Goal: Information Seeking & Learning: Learn about a topic

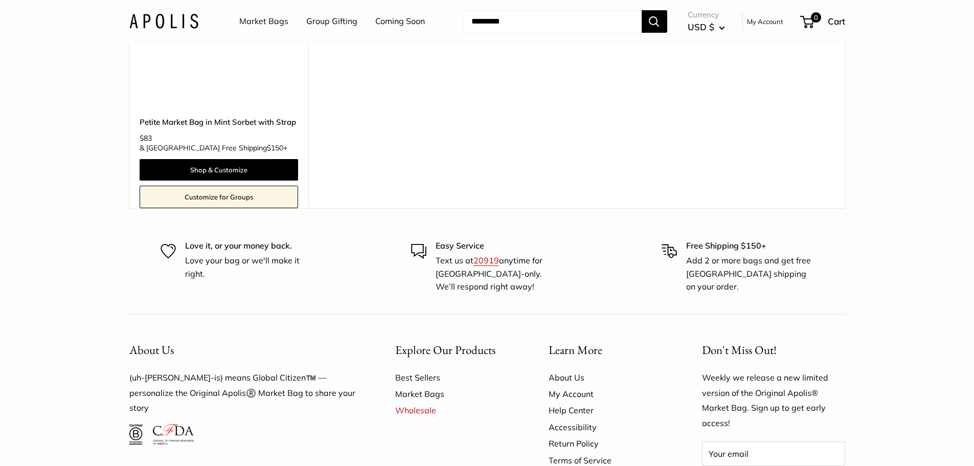
scroll to position [6455, 0]
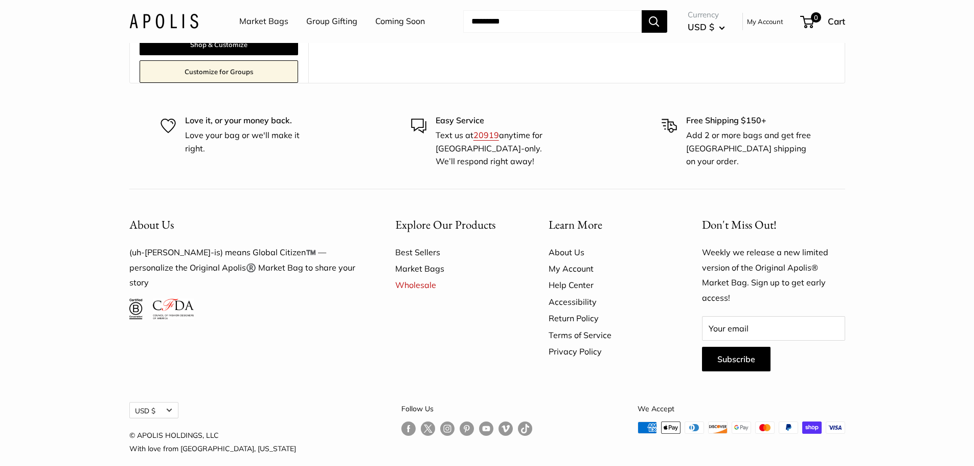
drag, startPoint x: 981, startPoint y: 208, endPoint x: 976, endPoint y: 473, distance: 265.5
click at [564, 244] on link "About Us" at bounding box center [608, 252] width 118 height 16
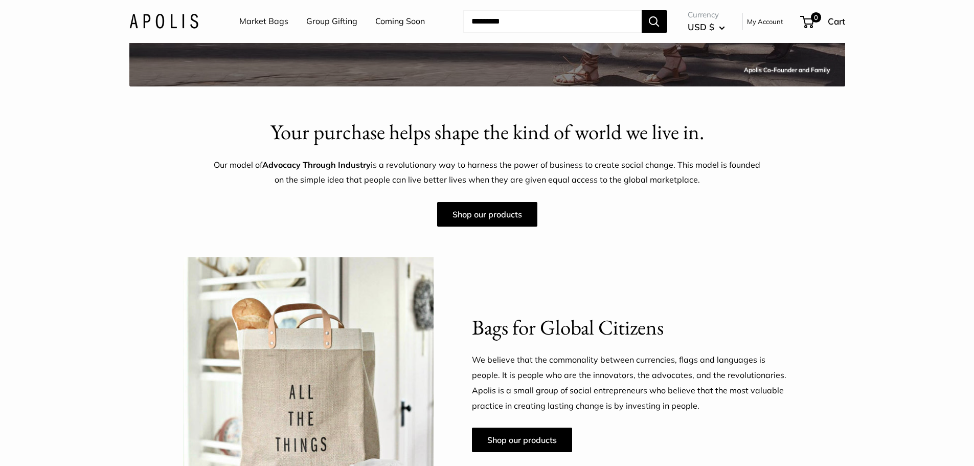
scroll to position [315, 0]
click at [338, 20] on link "Group Gifting" at bounding box center [331, 21] width 51 height 15
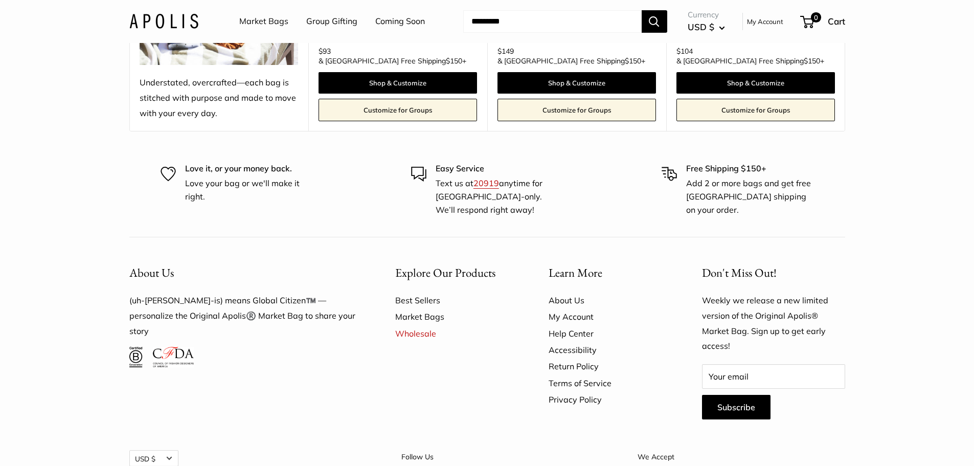
scroll to position [2788, 0]
click at [556, 292] on link "About Us" at bounding box center [608, 300] width 118 height 16
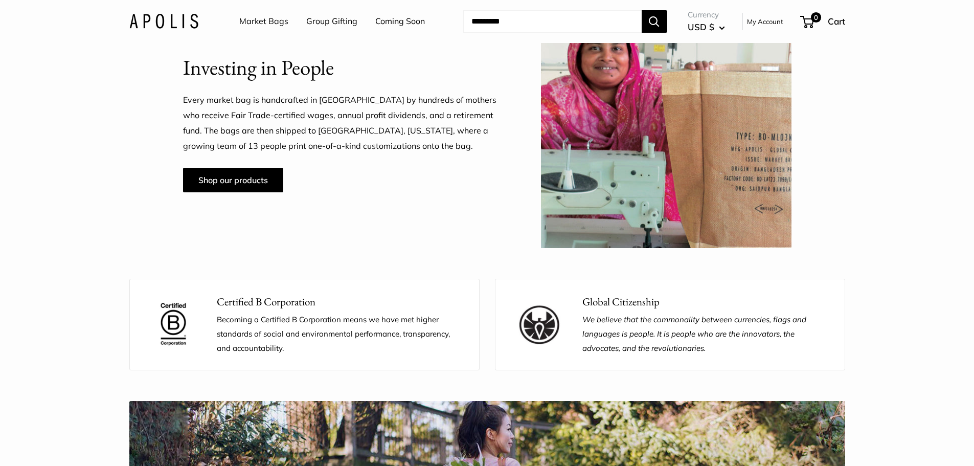
scroll to position [856, 0]
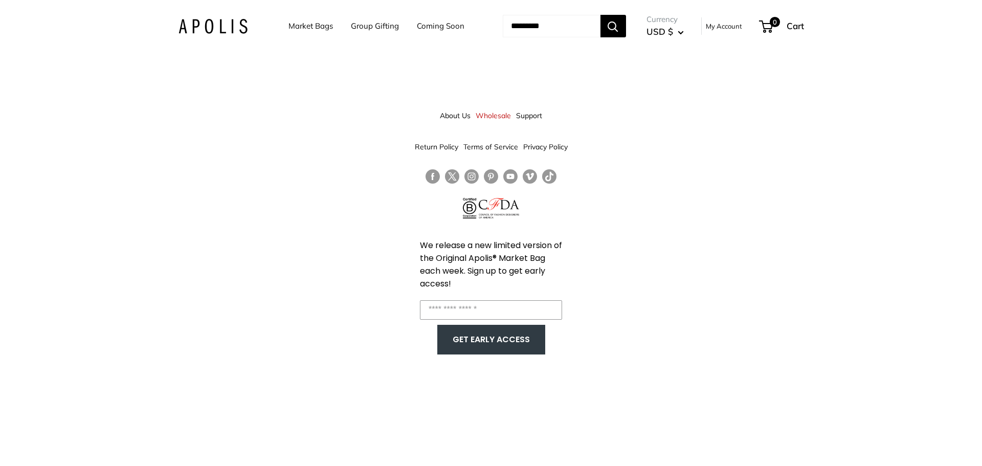
click at [460, 117] on link "About Us" at bounding box center [455, 115] width 31 height 18
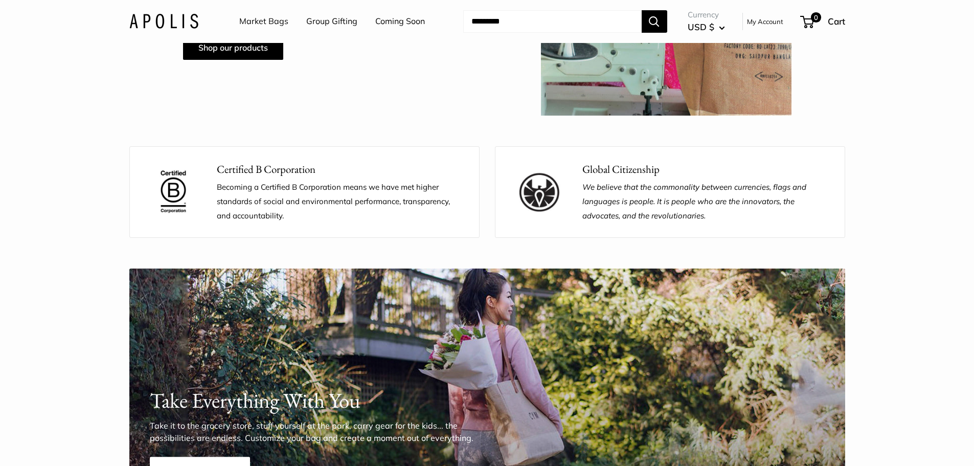
scroll to position [1023, 0]
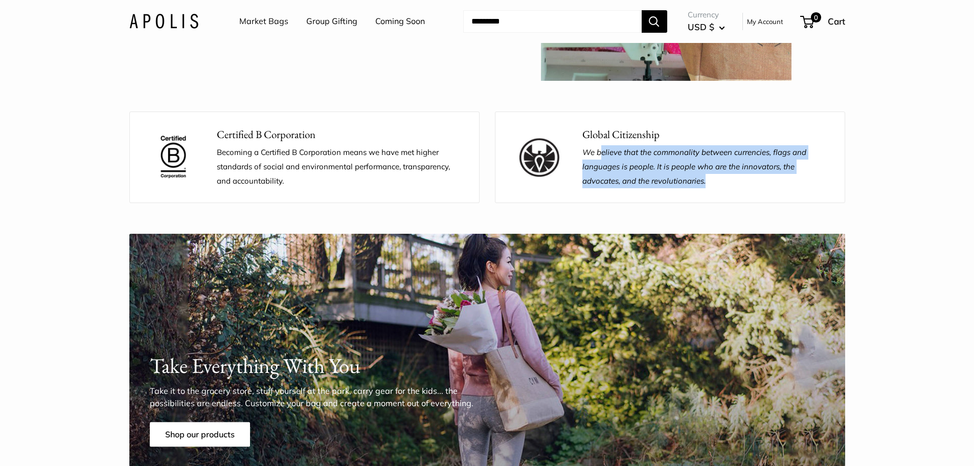
drag, startPoint x: 600, startPoint y: 151, endPoint x: 748, endPoint y: 181, distance: 150.3
click at [748, 181] on p "We believe that the commonality between currencies, flags and languages is peop…" at bounding box center [706, 166] width 247 height 43
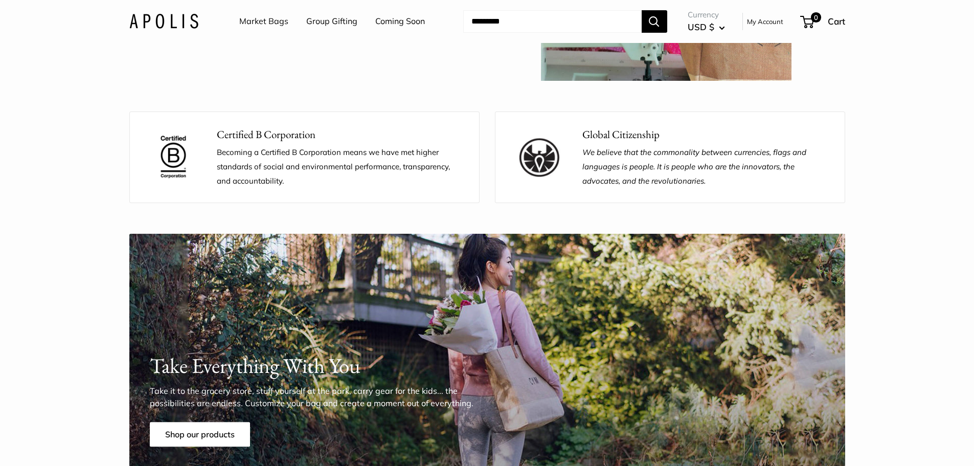
click at [326, 181] on p "Becoming a Certified B Corporation means we have met higher standards of social…" at bounding box center [340, 166] width 247 height 43
drag, startPoint x: 247, startPoint y: 156, endPoint x: 306, endPoint y: 174, distance: 62.6
click at [306, 174] on p "Becoming a Certified B Corporation means we have met higher standards of social…" at bounding box center [340, 166] width 247 height 43
drag, startPoint x: 202, startPoint y: 152, endPoint x: 301, endPoint y: 182, distance: 103.1
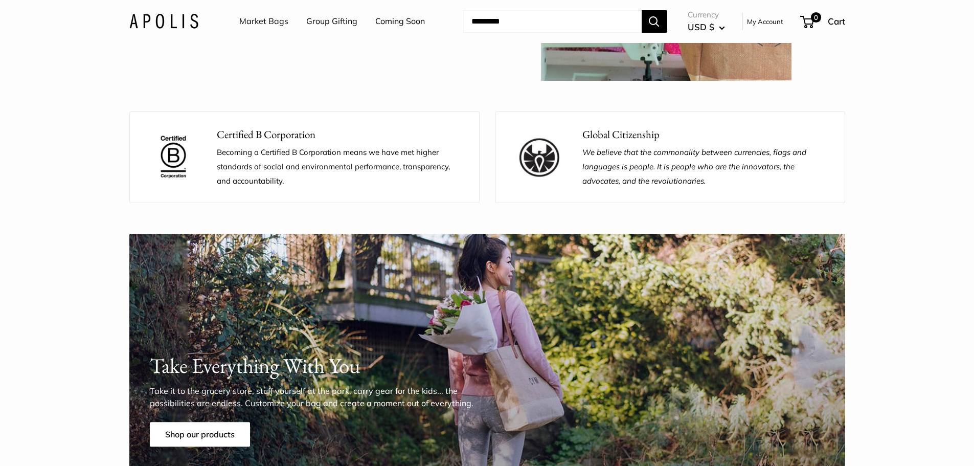
click at [301, 182] on div "Certified B Corporation Becoming a Certified B Corporation means we have met hi…" at bounding box center [304, 157] width 350 height 92
click at [301, 182] on p "Becoming a Certified B Corporation means we have met higher standards of social…" at bounding box center [340, 166] width 247 height 43
drag, startPoint x: 255, startPoint y: 158, endPoint x: 343, endPoint y: 184, distance: 91.3
click at [343, 184] on p "Becoming a Certified B Corporation means we have met higher standards of social…" at bounding box center [340, 166] width 247 height 43
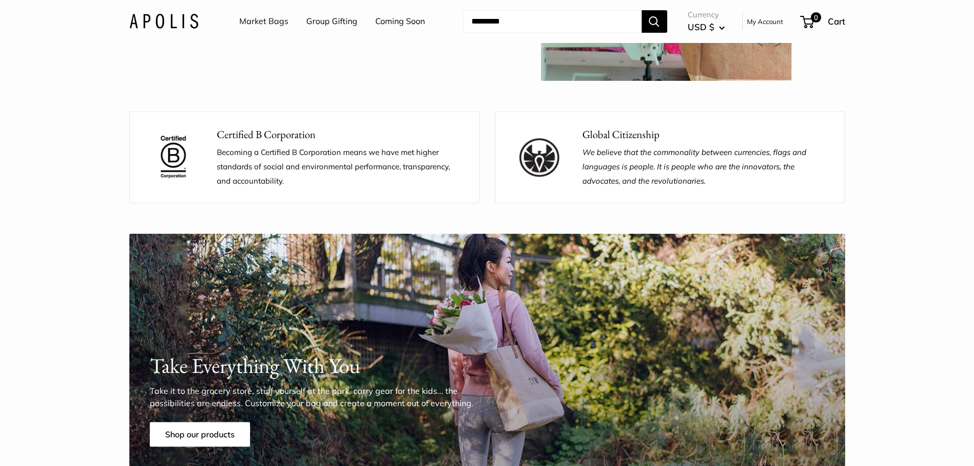
drag, startPoint x: 217, startPoint y: 151, endPoint x: 295, endPoint y: 179, distance: 83.0
click at [295, 179] on p "Becoming a Certified B Corporation means we have met higher standards of social…" at bounding box center [340, 166] width 247 height 43
copy p "Becoming a Certified B Corporation means we have met higher standards of social…"
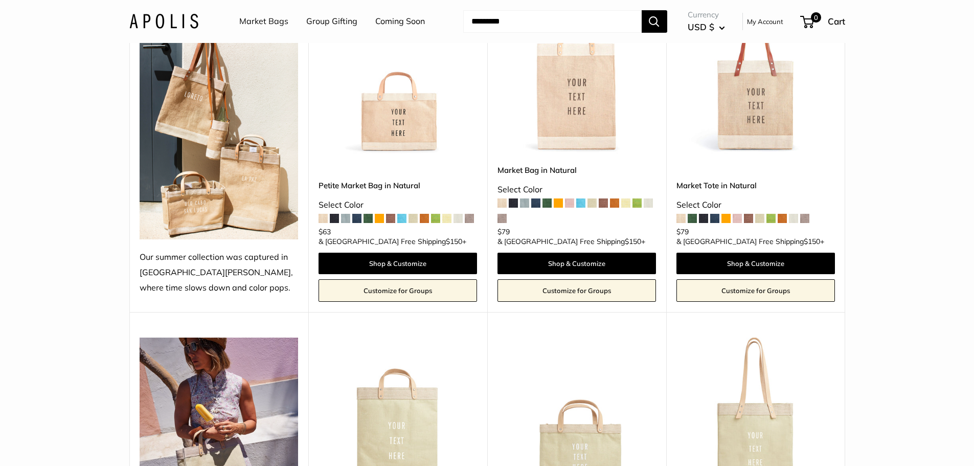
scroll to position [1962, 0]
drag, startPoint x: 0, startPoint y: 0, endPoint x: 408, endPoint y: 104, distance: 420.7
click at [0, 0] on img at bounding box center [0, 0] width 0 height 0
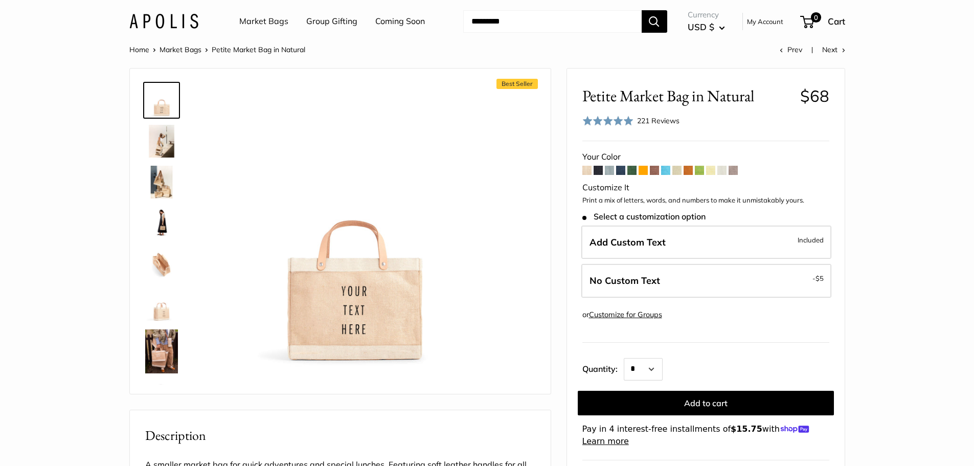
click at [164, 181] on img at bounding box center [161, 182] width 33 height 33
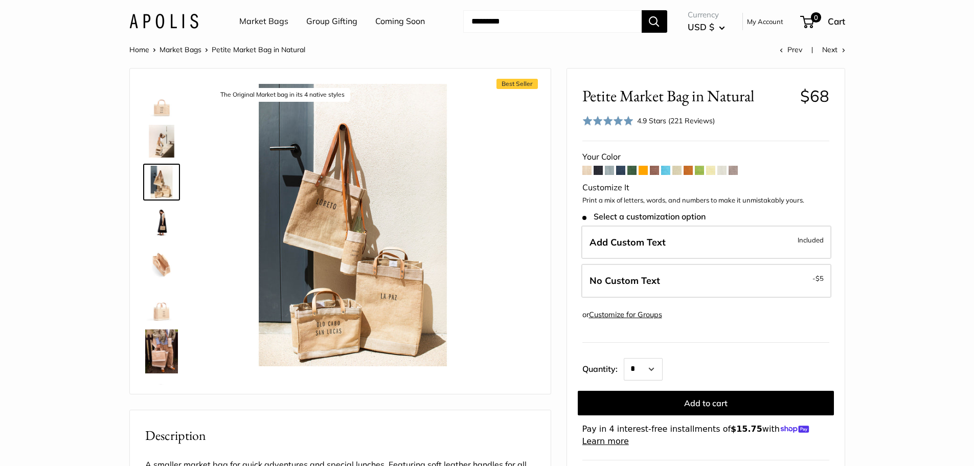
click at [167, 345] on img at bounding box center [161, 351] width 33 height 44
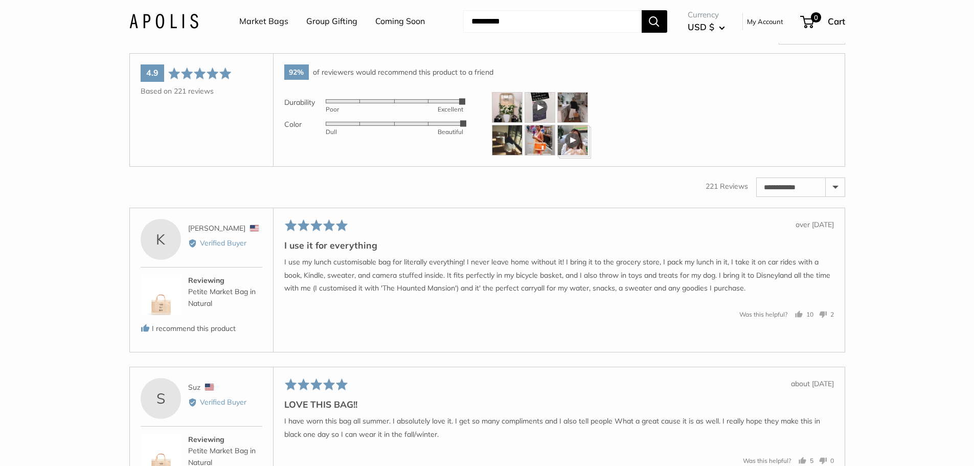
scroll to position [1776, 0]
